Goal: Check status: Check status

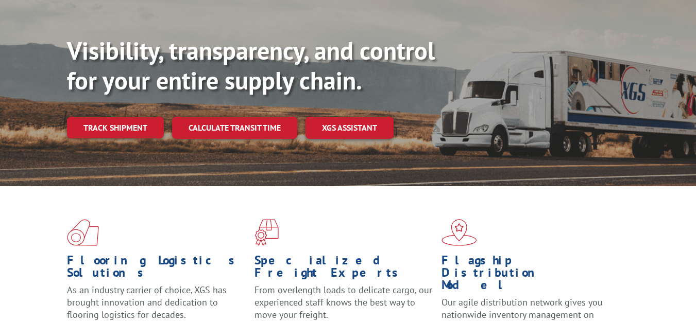
scroll to position [103, 0]
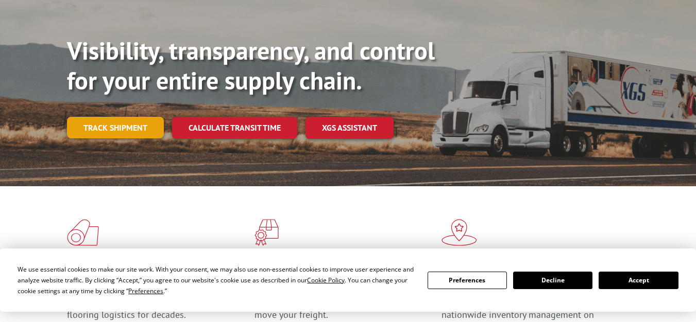
click at [133, 117] on link "Track shipment" at bounding box center [115, 128] width 97 height 22
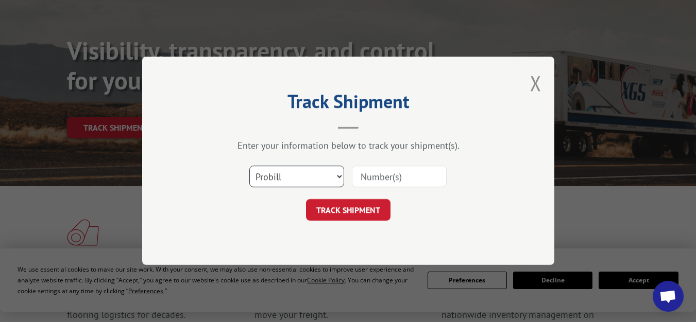
click at [317, 173] on select "Select category... Probill BOL PO" at bounding box center [296, 177] width 95 height 22
select select "bol"
click at [249, 166] on select "Select category... Probill BOL PO" at bounding box center [296, 177] width 95 height 22
click at [385, 180] on input at bounding box center [399, 177] width 95 height 22
paste input "31621314"
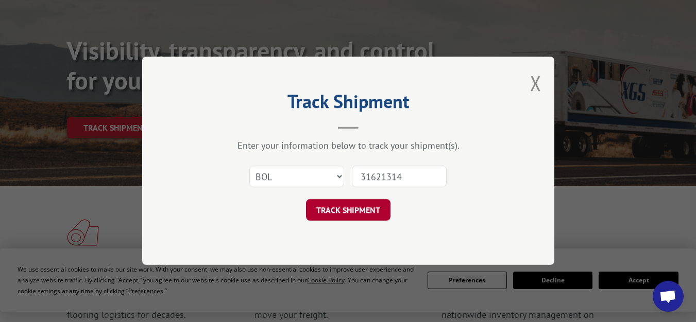
type input "31621314"
click at [363, 210] on button "TRACK SHIPMENT" at bounding box center [348, 211] width 84 height 22
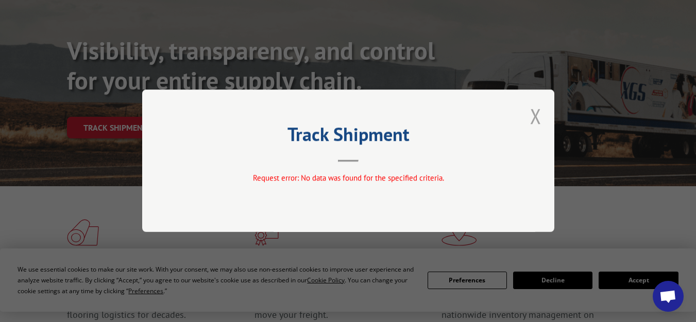
click at [530, 118] on button "Close modal" at bounding box center [535, 116] width 11 height 27
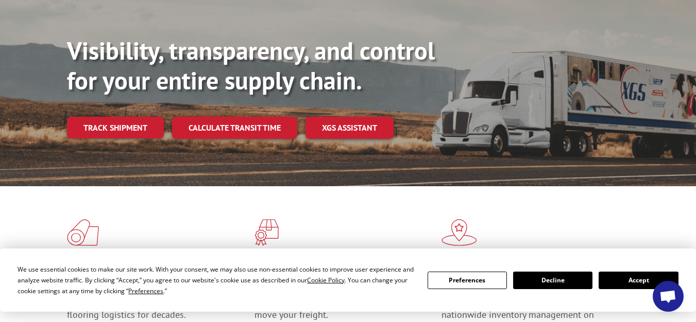
click at [110, 117] on link "Track shipment" at bounding box center [115, 128] width 97 height 22
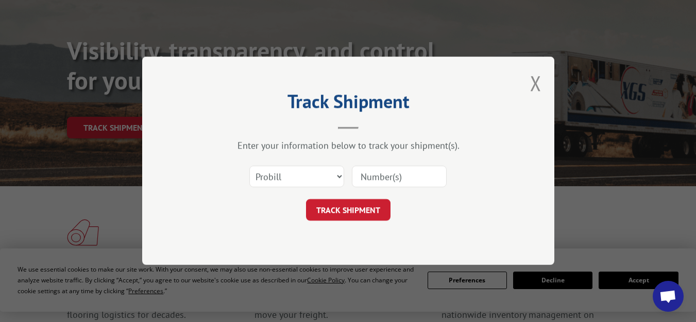
click at [668, 298] on span "Open chat" at bounding box center [667, 298] width 17 height 14
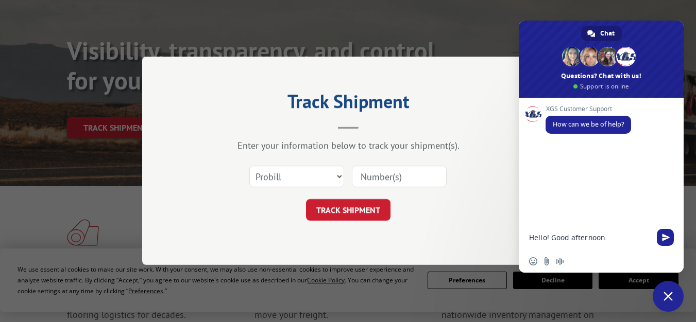
paste textarea "Could you please confirm if the shipment has already been picked up by XXX? Tha…"
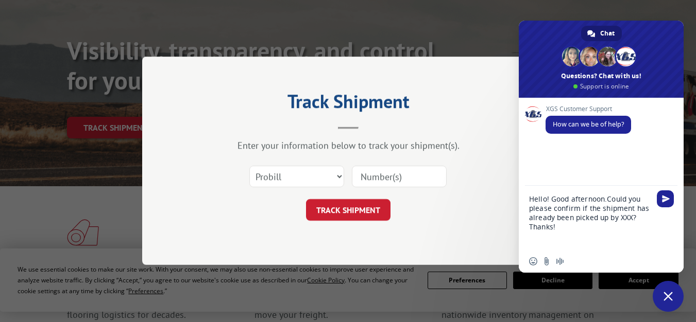
drag, startPoint x: 610, startPoint y: 219, endPoint x: 615, endPoint y: 229, distance: 10.8
click at [615, 229] on textarea "Hello! Good afternoon.Could you please confirm if the shipment has already been…" at bounding box center [590, 223] width 122 height 56
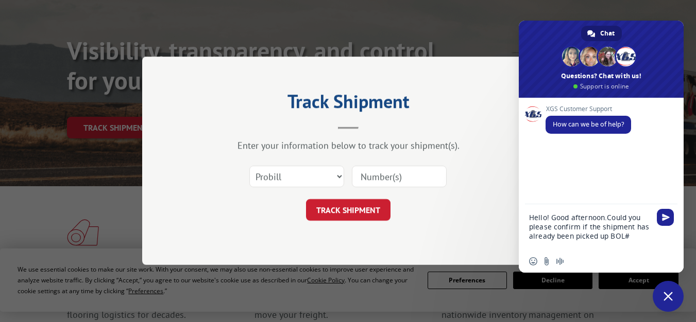
paste textarea "31621314"
type textarea "Hello! Good afternoon.Could you please confirm if the shipment has already been…"
click at [662, 219] on span "Send" at bounding box center [666, 218] width 8 height 8
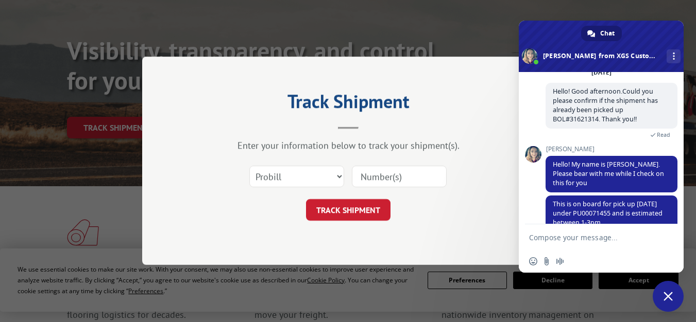
scroll to position [71, 0]
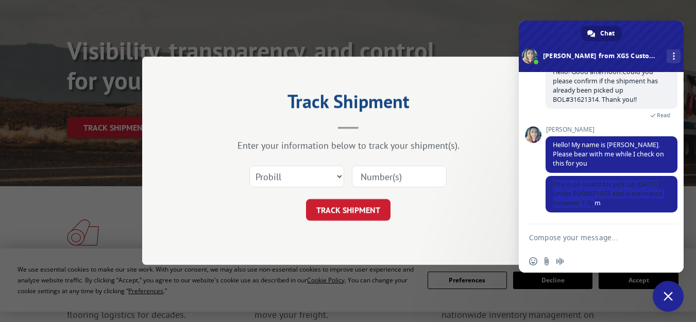
drag, startPoint x: 620, startPoint y: 203, endPoint x: 537, endPoint y: 186, distance: 84.6
click at [537, 186] on div "XGS Customer Support How can we be of help? [DATE] Hello! Good afternoon.Could …" at bounding box center [601, 148] width 165 height 152
drag, startPoint x: 555, startPoint y: 183, endPoint x: 629, endPoint y: 200, distance: 76.1
click at [629, 200] on span "This is on board for pick up [DATE] under PU00071455 and is estimated between 1…" at bounding box center [612, 194] width 132 height 37
copy span "his is on board for pick up [DATE] under PU00071455 and is estimated between 1-…"
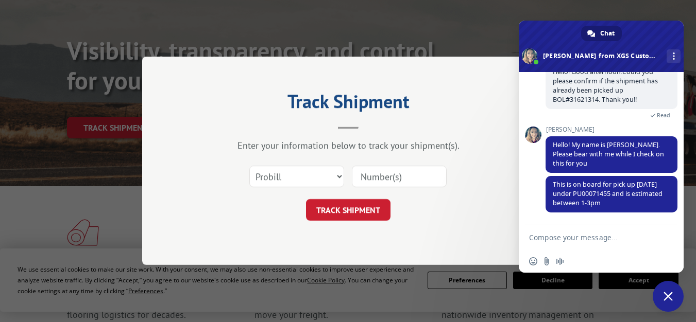
click at [559, 235] on textarea "Compose your message..." at bounding box center [590, 237] width 122 height 9
type textarea "Well noted, thank you [PERSON_NAME] for you kind help!"
drag, startPoint x: 587, startPoint y: 250, endPoint x: 549, endPoint y: 243, distance: 39.4
drag, startPoint x: 580, startPoint y: 248, endPoint x: 520, endPoint y: 226, distance: 63.7
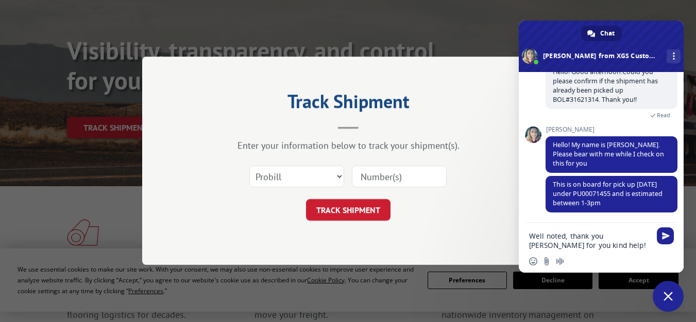
click at [520, 226] on div "Well noted, thank you [PERSON_NAME] for you kind help!" at bounding box center [601, 237] width 165 height 29
click at [670, 235] on span "Send" at bounding box center [665, 236] width 17 height 17
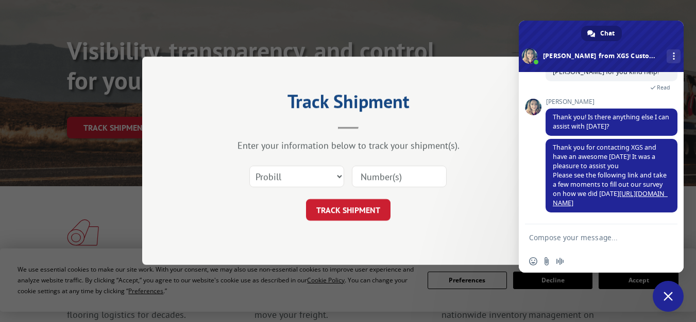
scroll to position [73, 0]
